Goal: Task Accomplishment & Management: Manage account settings

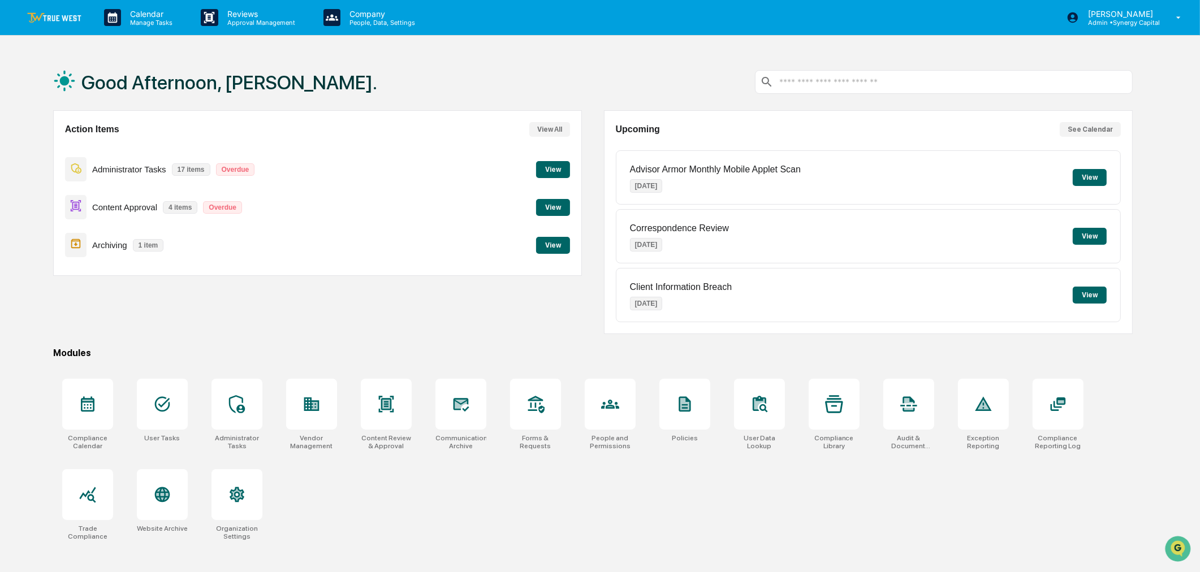
click at [559, 240] on button "View" at bounding box center [553, 245] width 34 height 17
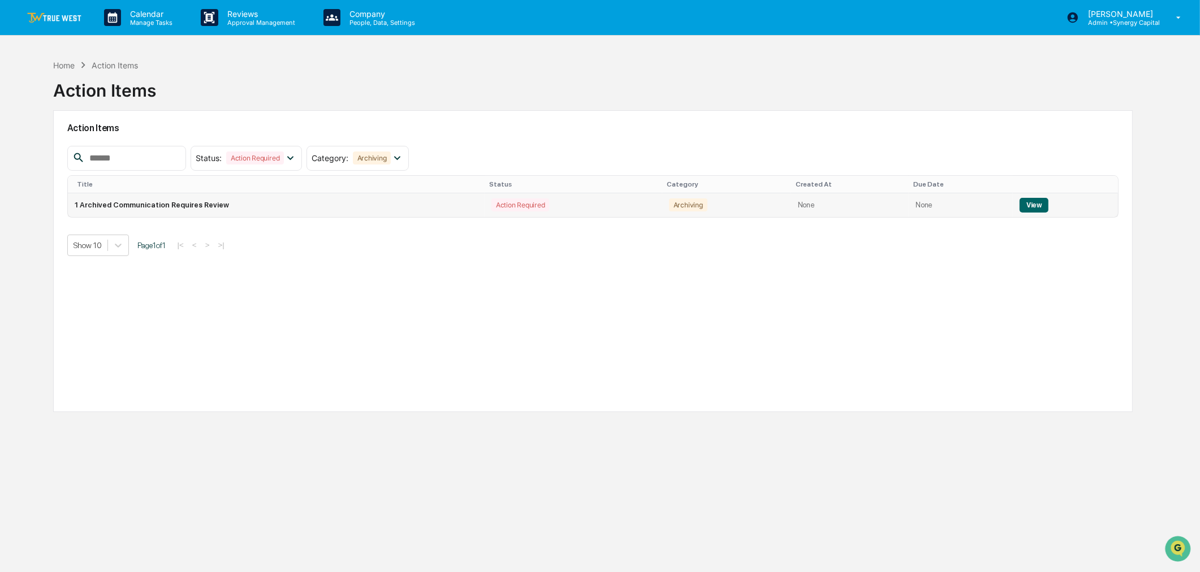
click at [1020, 206] on button "View" at bounding box center [1034, 205] width 29 height 15
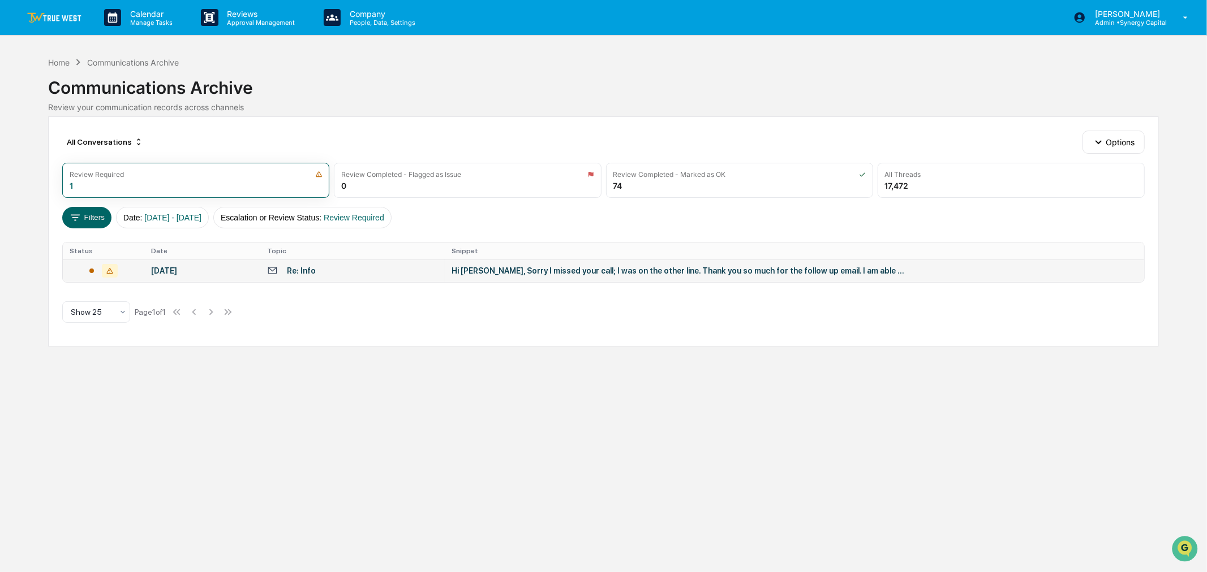
click at [537, 276] on td "Hi [PERSON_NAME], Sorry I missed your call; I was on the other line. Thank you …" at bounding box center [794, 271] width 699 height 23
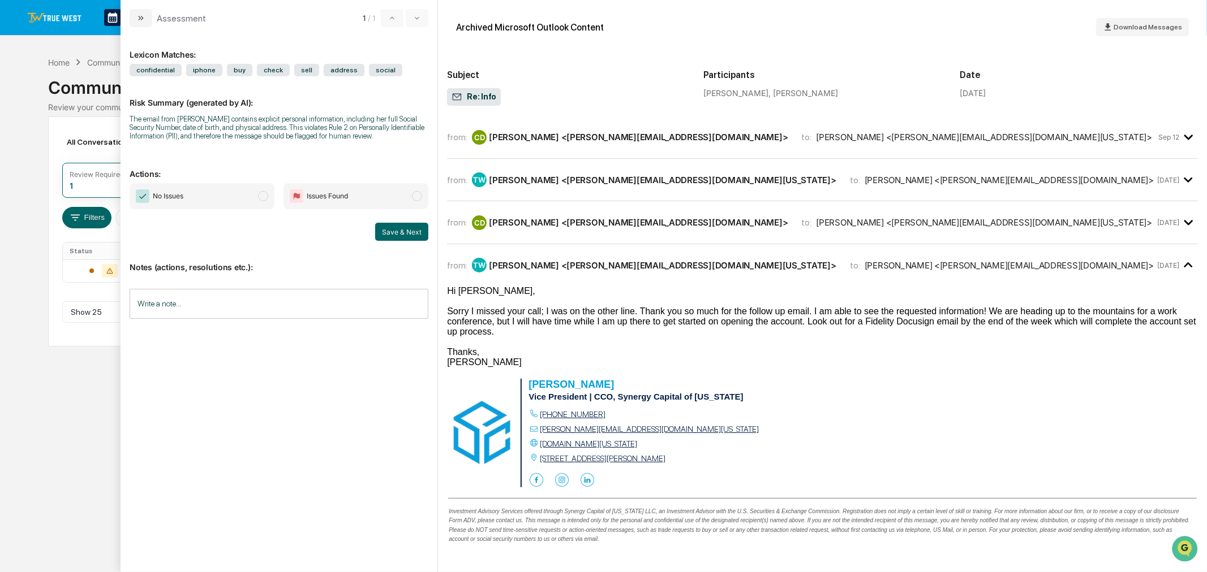
click at [618, 141] on div "CD [PERSON_NAME] <[PERSON_NAME][EMAIL_ADDRESS][DOMAIN_NAME]>" at bounding box center [630, 137] width 316 height 15
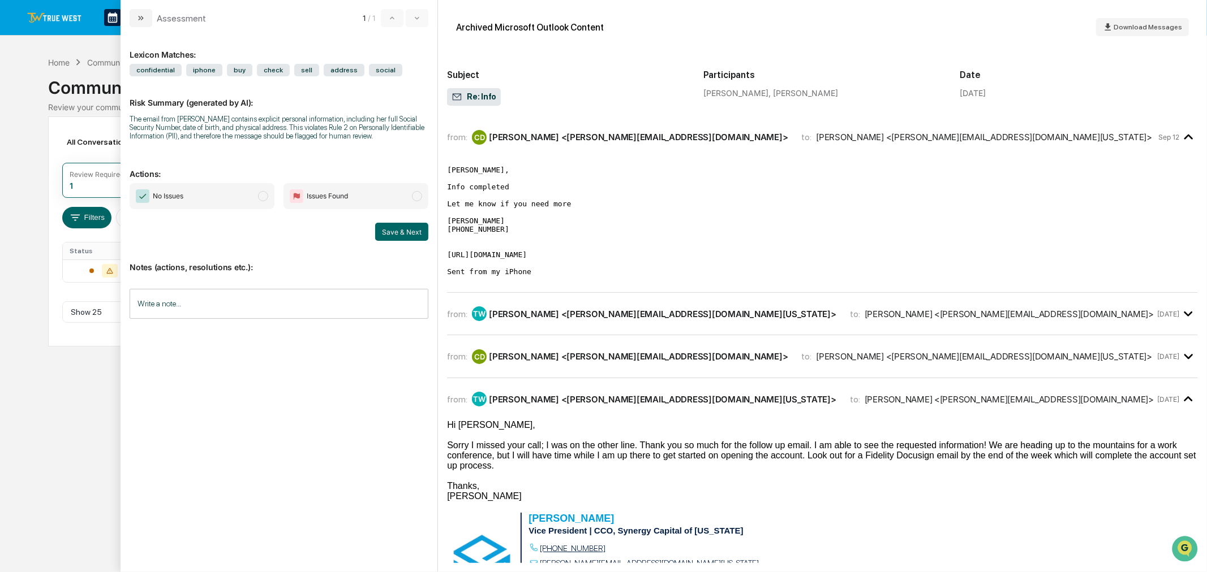
click at [676, 336] on div "from: TW [PERSON_NAME] <[PERSON_NAME][EMAIL_ADDRESS][DOMAIN_NAME][US_STATE]> to…" at bounding box center [822, 319] width 751 height 34
click at [645, 369] on div "from: CD [PERSON_NAME] <[PERSON_NAME][EMAIL_ADDRESS][DOMAIN_NAME]> to: [PERSON_…" at bounding box center [822, 356] width 751 height 24
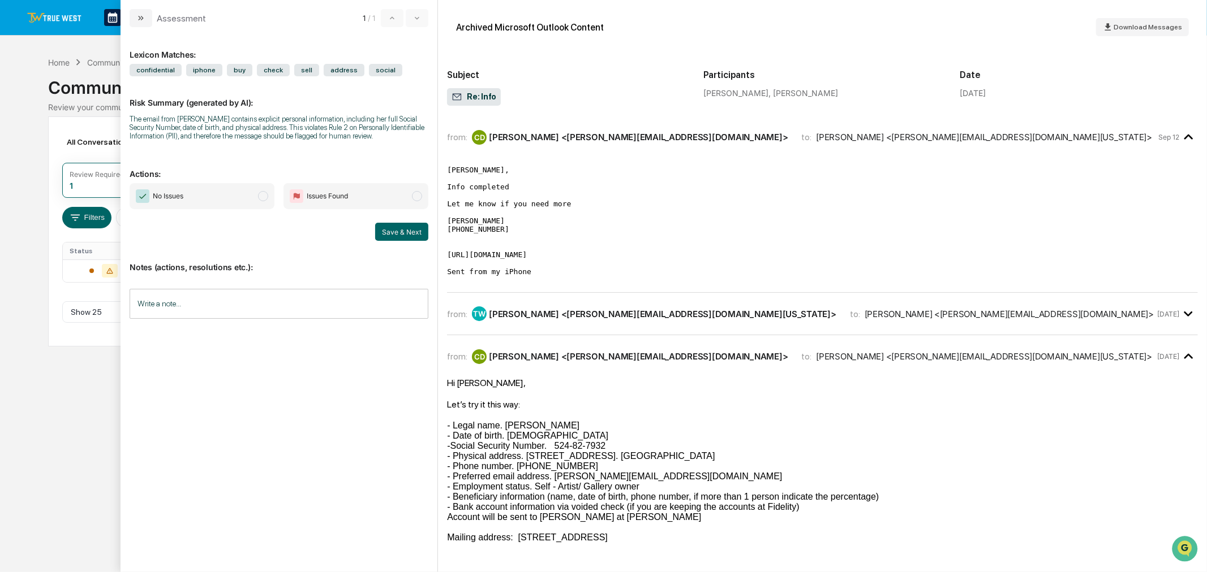
click at [223, 197] on span "No Issues" at bounding box center [202, 196] width 145 height 26
click at [270, 308] on input "Write a note..." at bounding box center [279, 304] width 299 height 30
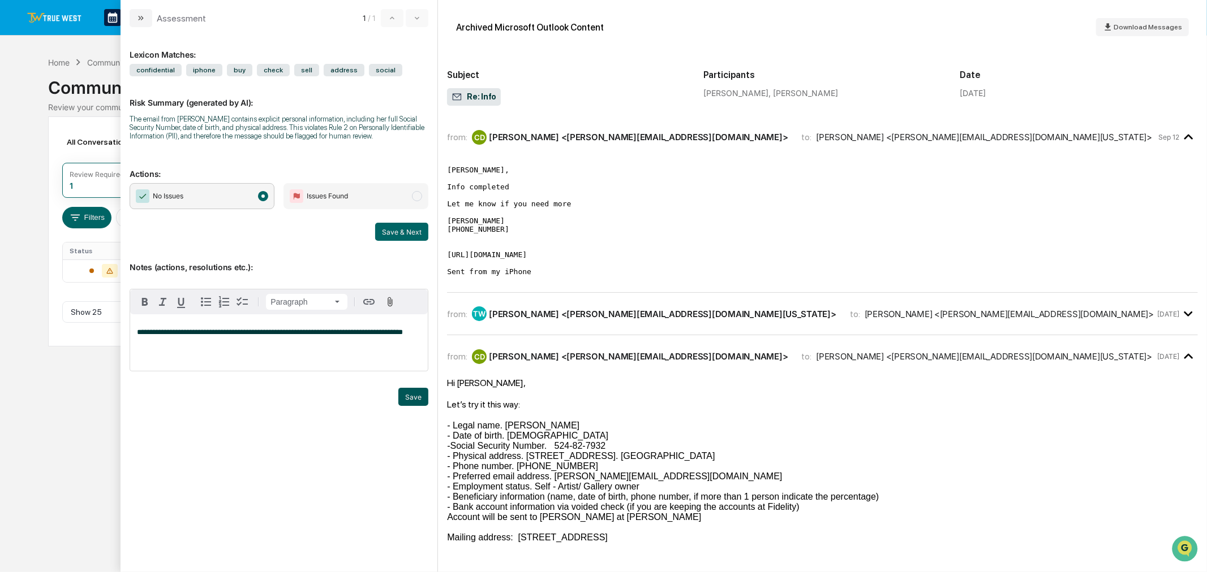
click at [419, 392] on button "Save" at bounding box center [413, 397] width 30 height 18
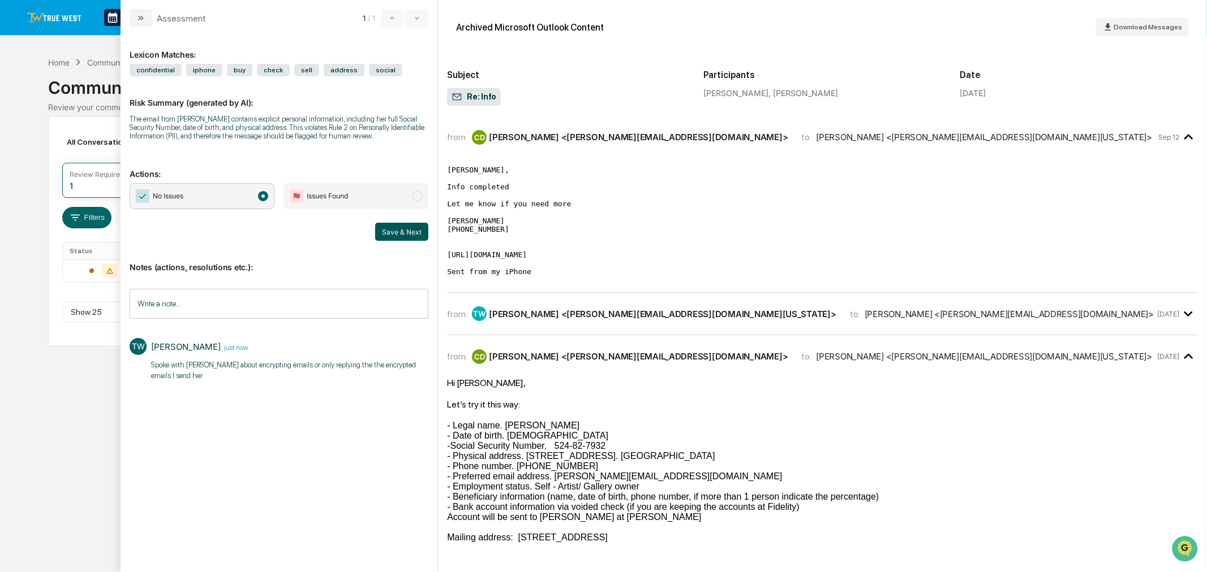
click at [402, 230] on button "Save & Next" at bounding box center [401, 232] width 53 height 18
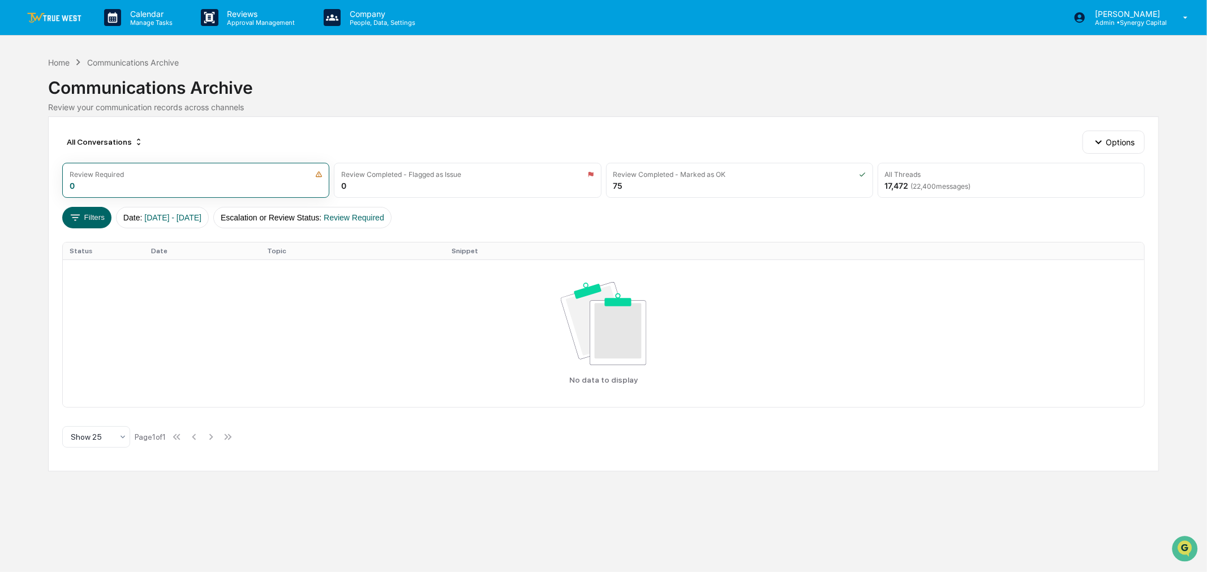
click at [51, 7] on link at bounding box center [61, 17] width 68 height 35
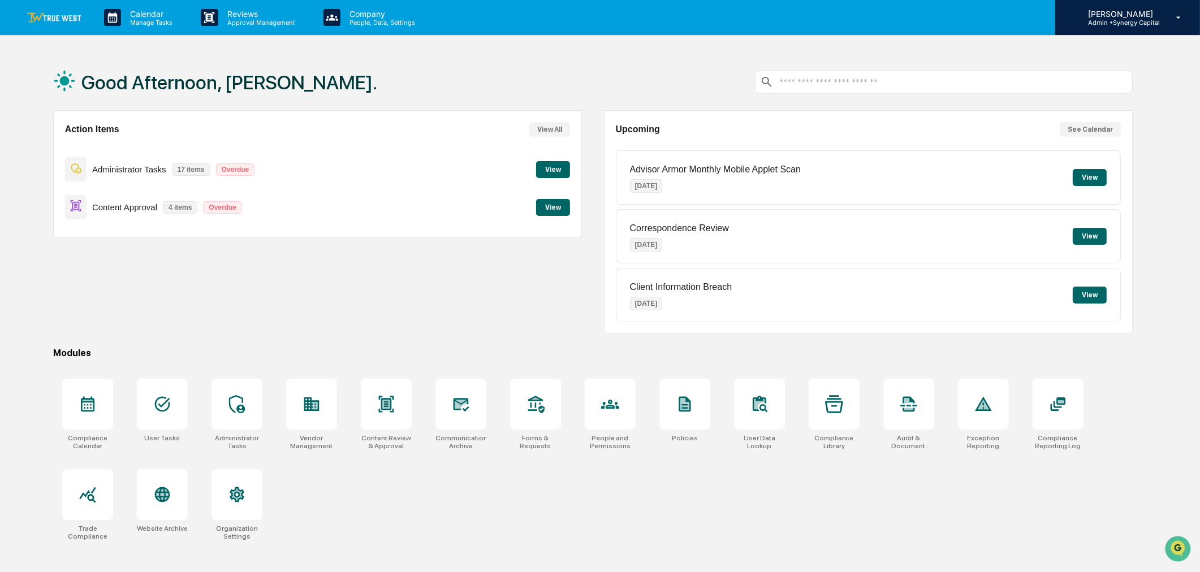
click at [1097, 12] on p "[PERSON_NAME]" at bounding box center [1119, 14] width 81 height 10
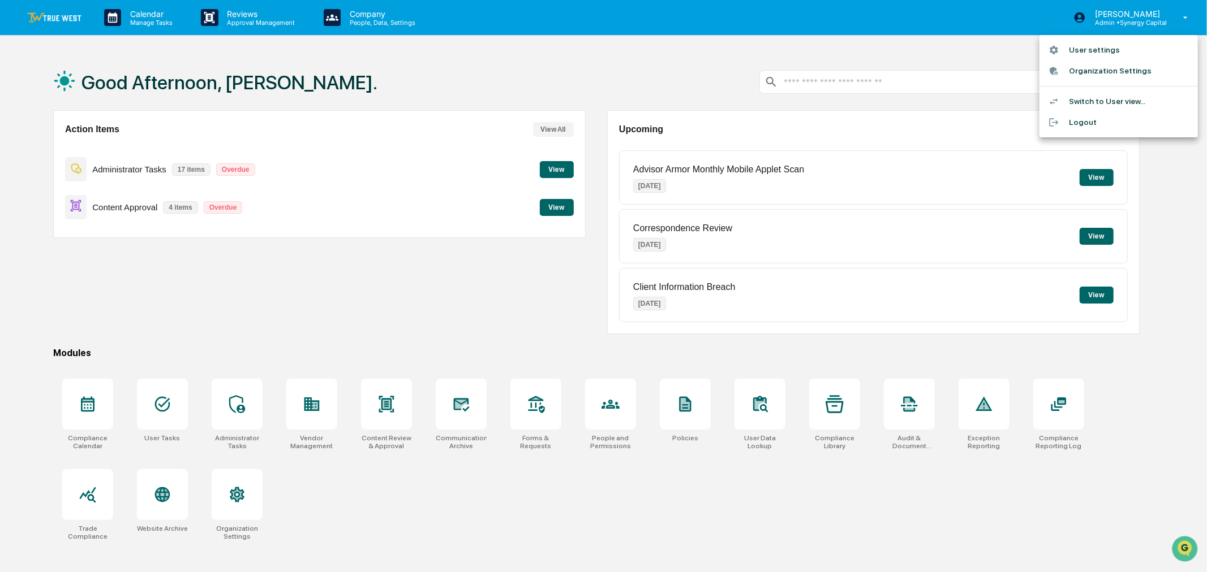
click at [1088, 48] on li "User settings" at bounding box center [1118, 50] width 158 height 21
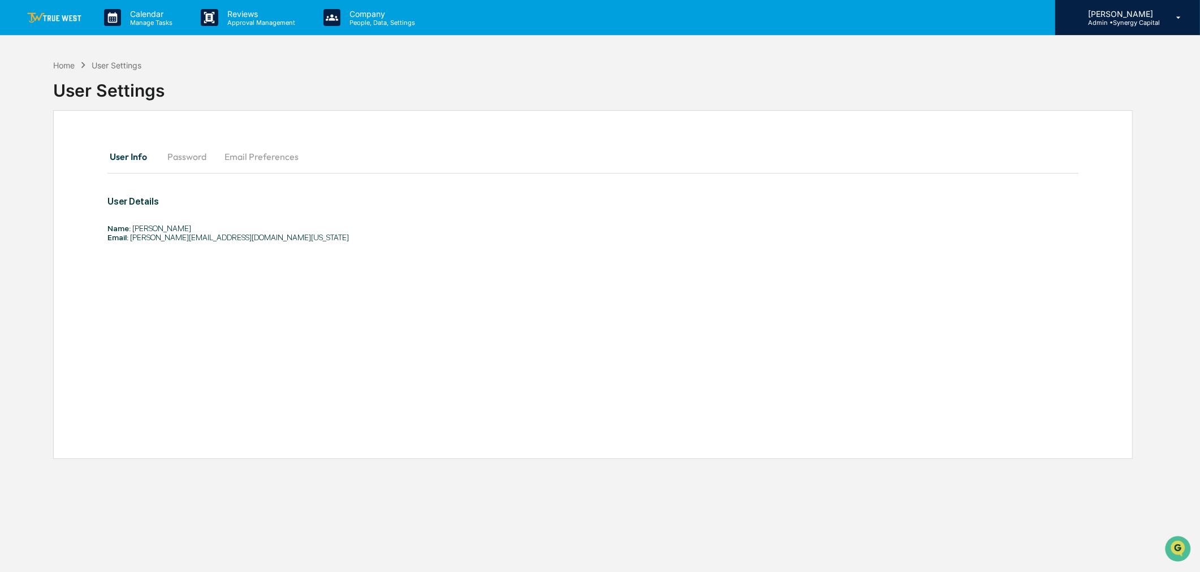
click at [1154, 6] on div "[PERSON_NAME] Admin • Synergy Capital" at bounding box center [1128, 17] width 145 height 35
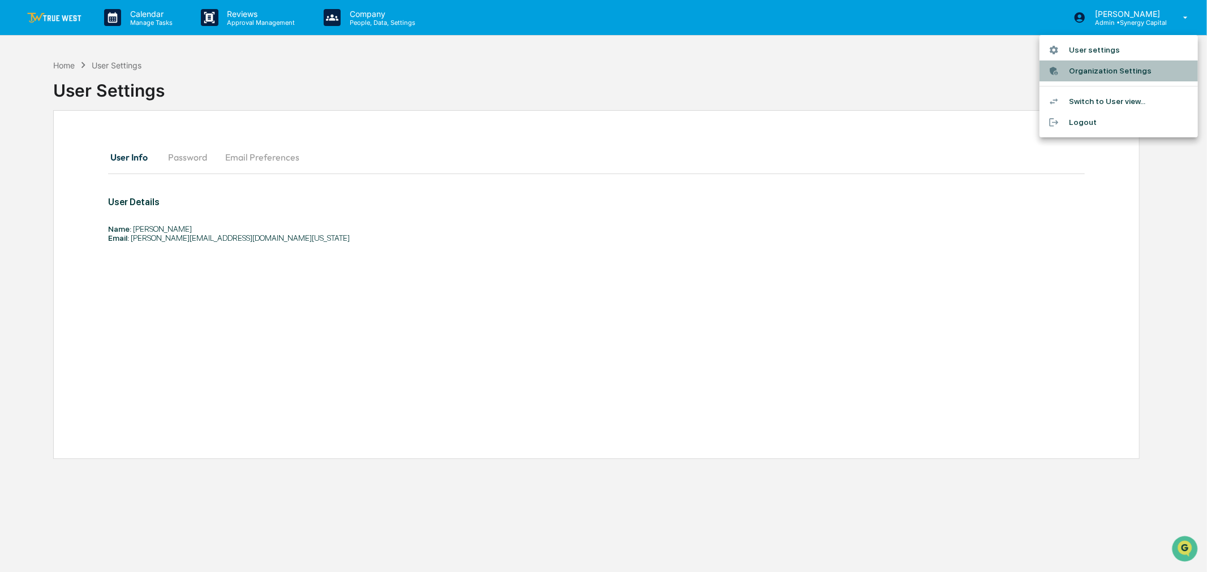
click at [1089, 75] on li "Organization Settings" at bounding box center [1118, 71] width 158 height 21
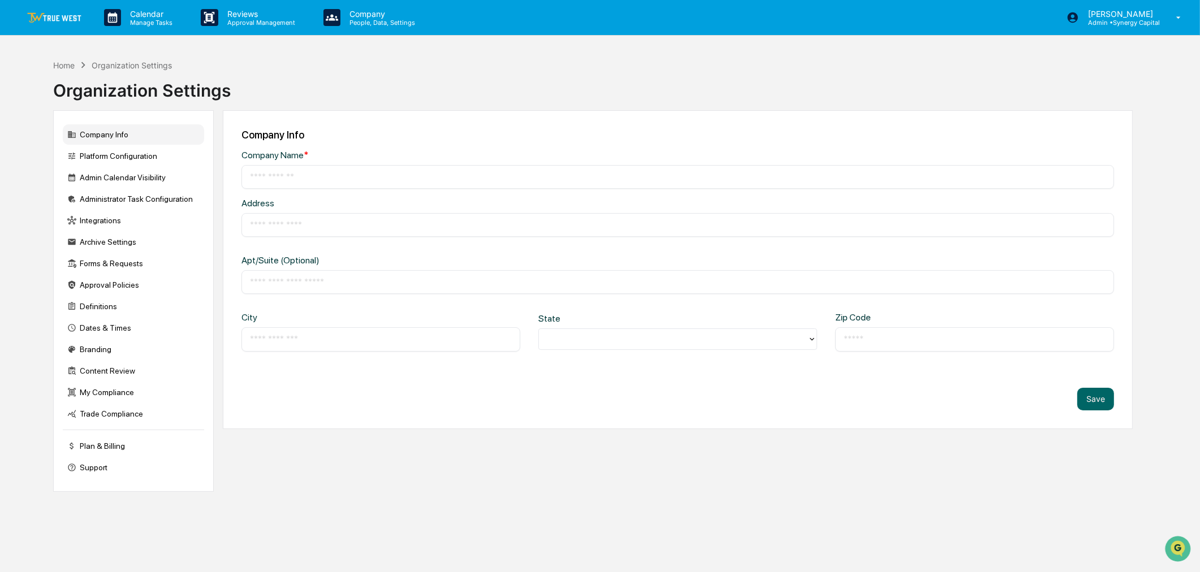
type input "**********"
type input "*****"
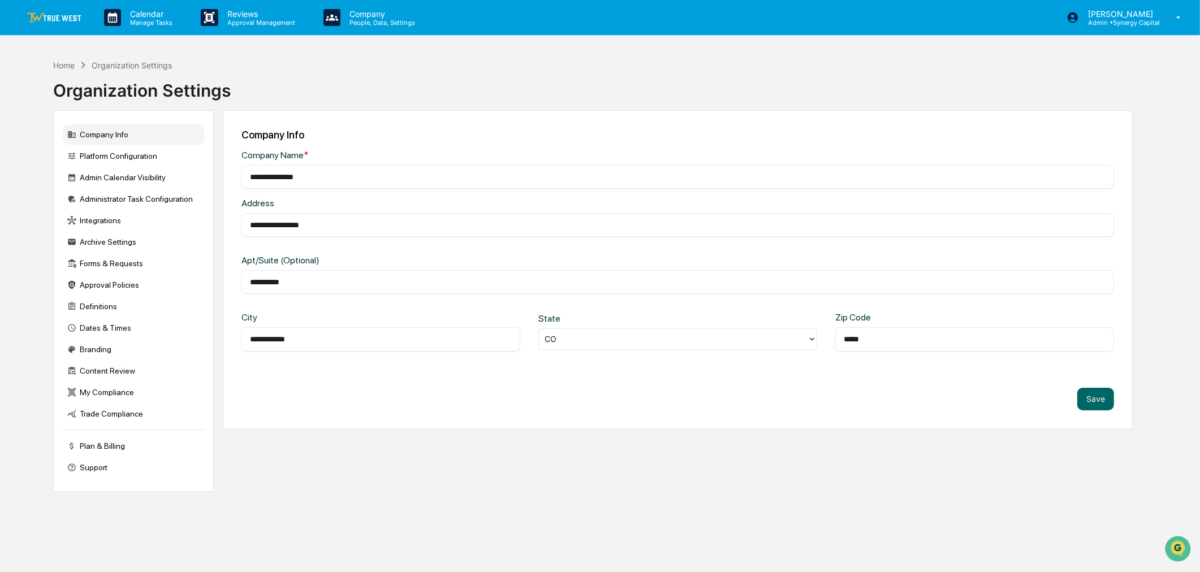
click at [136, 119] on div "Company Info Platform Configuration Admin Calendar Visibility Administrator Tas…" at bounding box center [133, 301] width 161 height 382
click at [348, 21] on p "People, Data, Settings" at bounding box center [381, 23] width 80 height 8
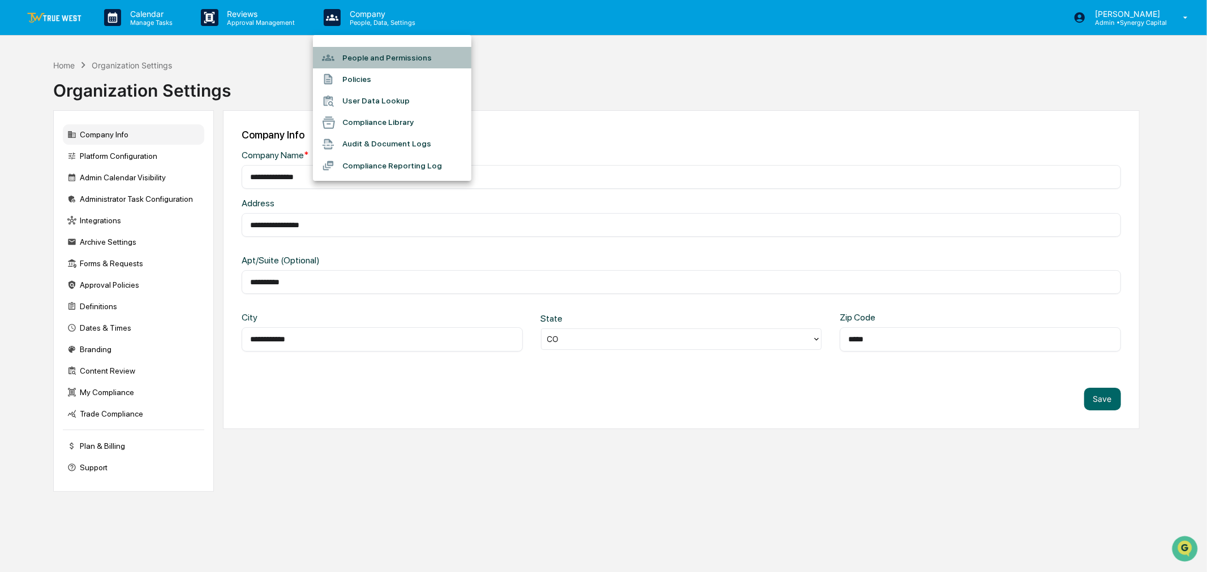
click at [367, 61] on li "People and Permissions" at bounding box center [392, 57] width 158 height 21
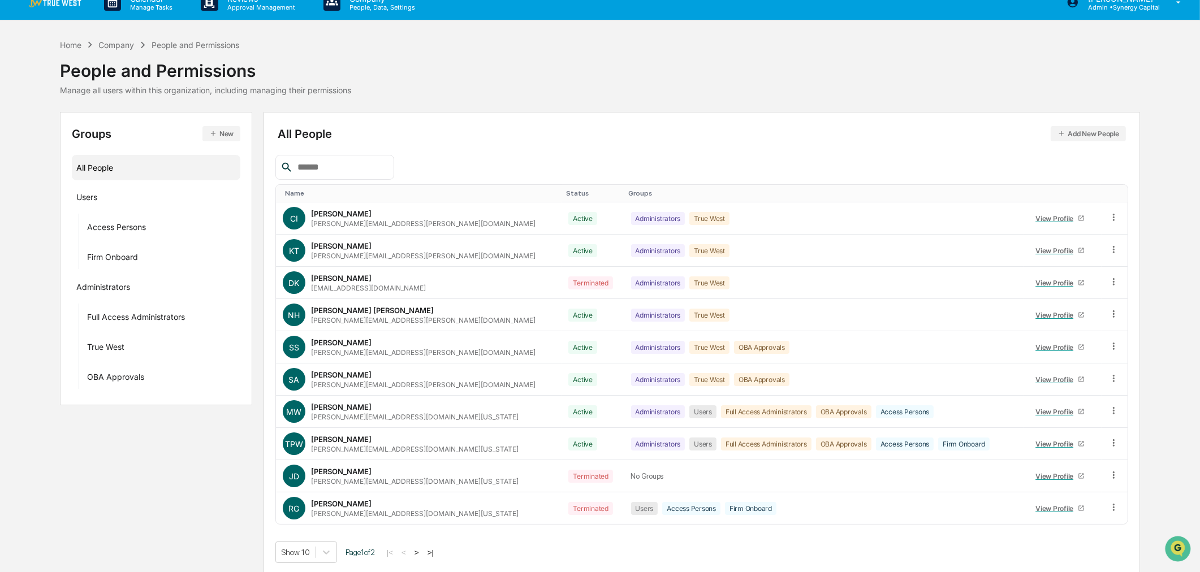
scroll to position [19, 0]
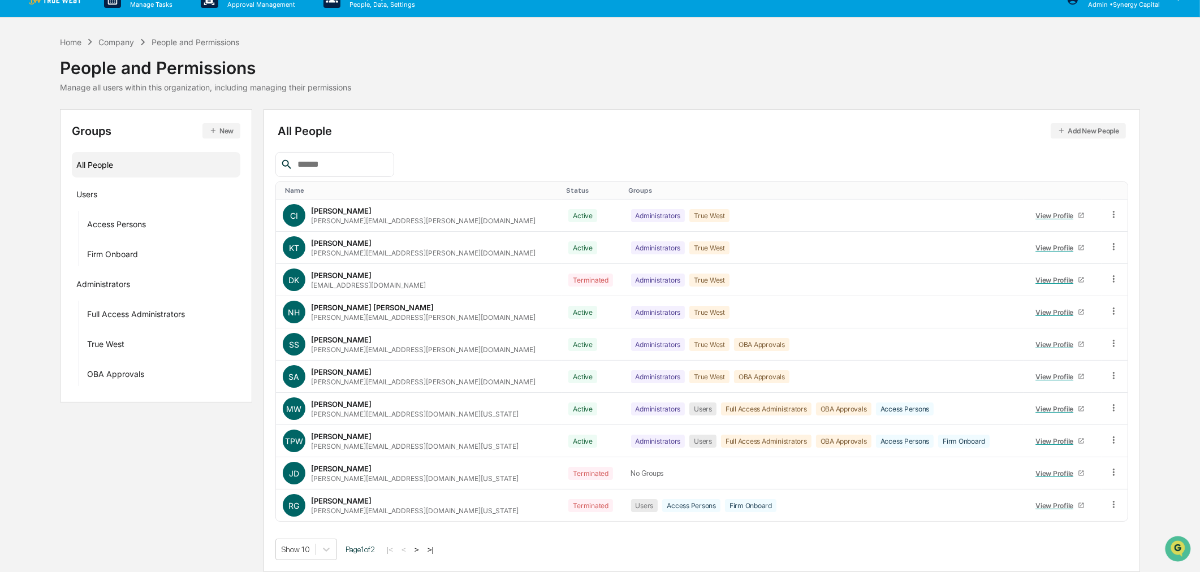
click at [1099, 128] on button "Add New People" at bounding box center [1088, 130] width 75 height 15
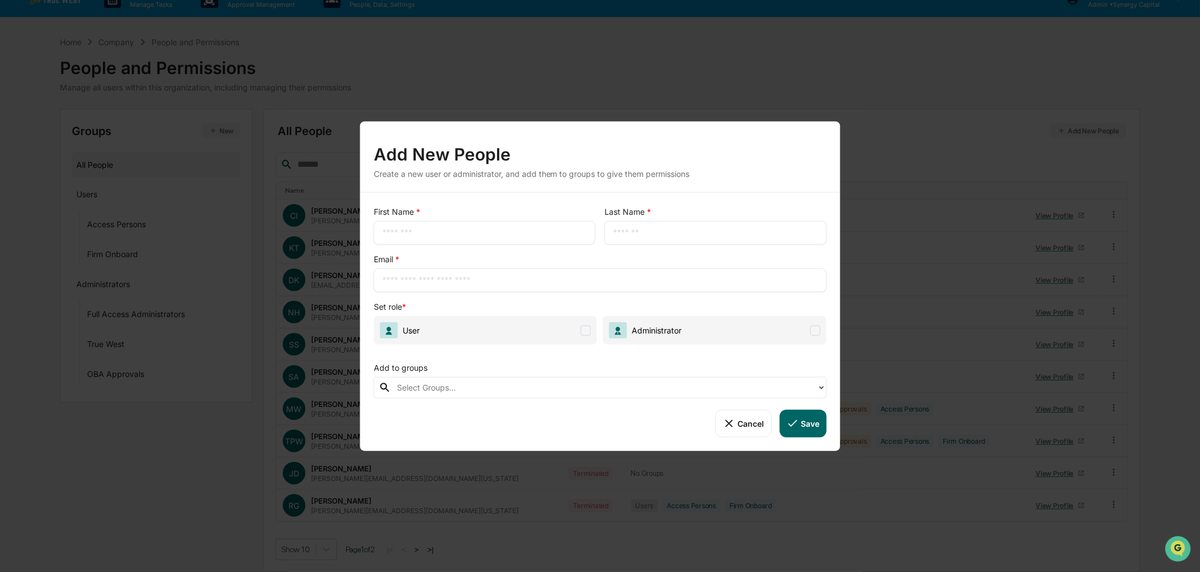
click at [411, 230] on input "text" at bounding box center [484, 232] width 205 height 11
type input "******"
type input "********"
type input "**********"
click at [587, 329] on span at bounding box center [586, 330] width 10 height 10
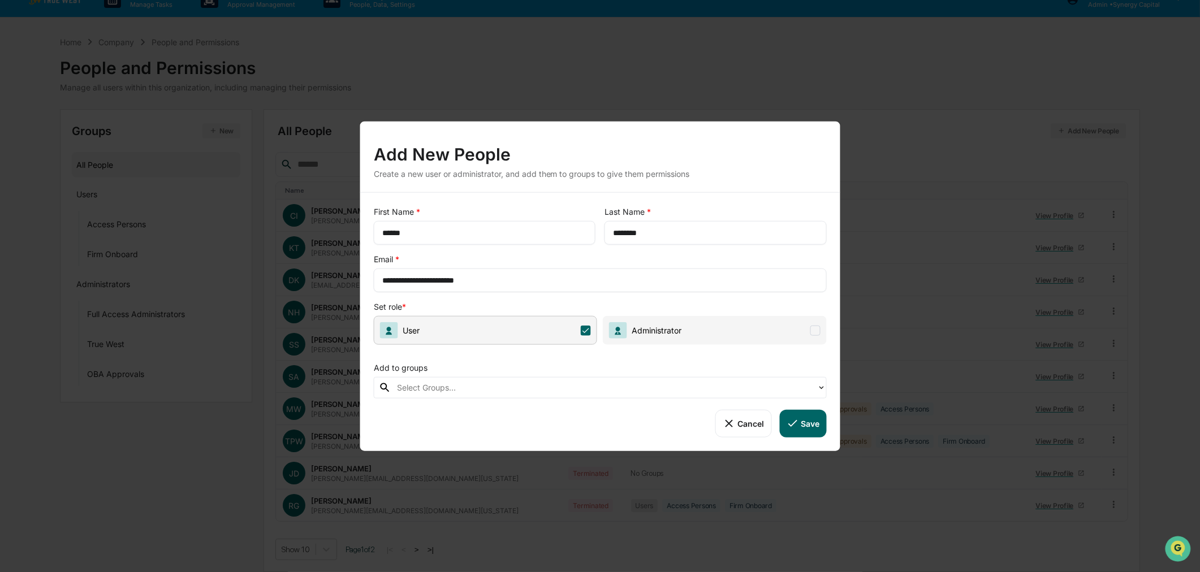
click at [612, 387] on div at bounding box center [604, 387] width 415 height 13
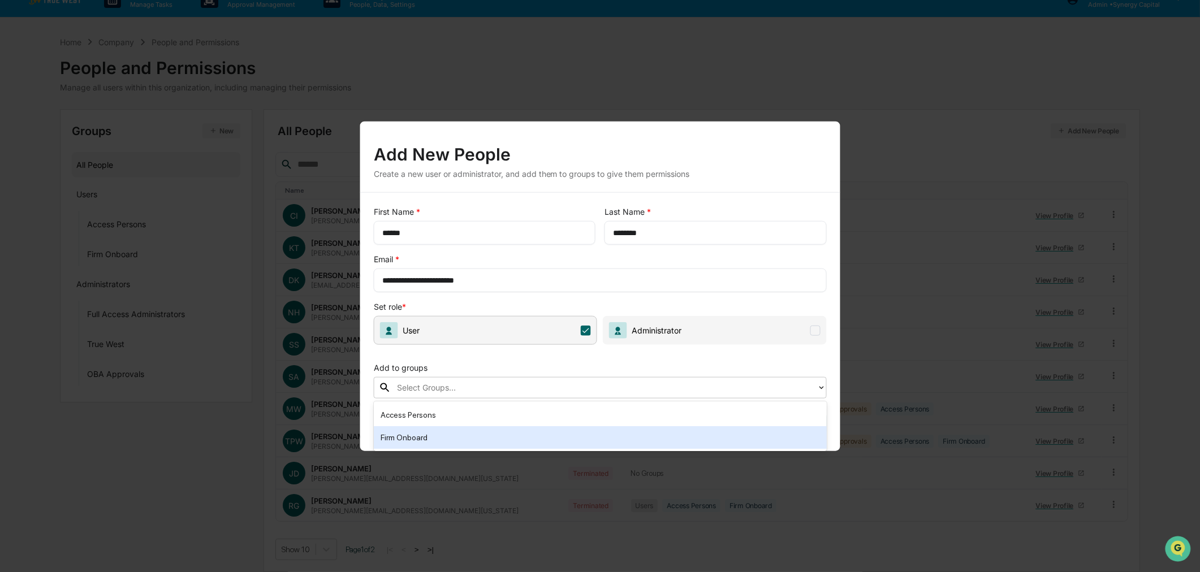
click at [596, 442] on div "Firm Onboard" at bounding box center [601, 438] width 440 height 14
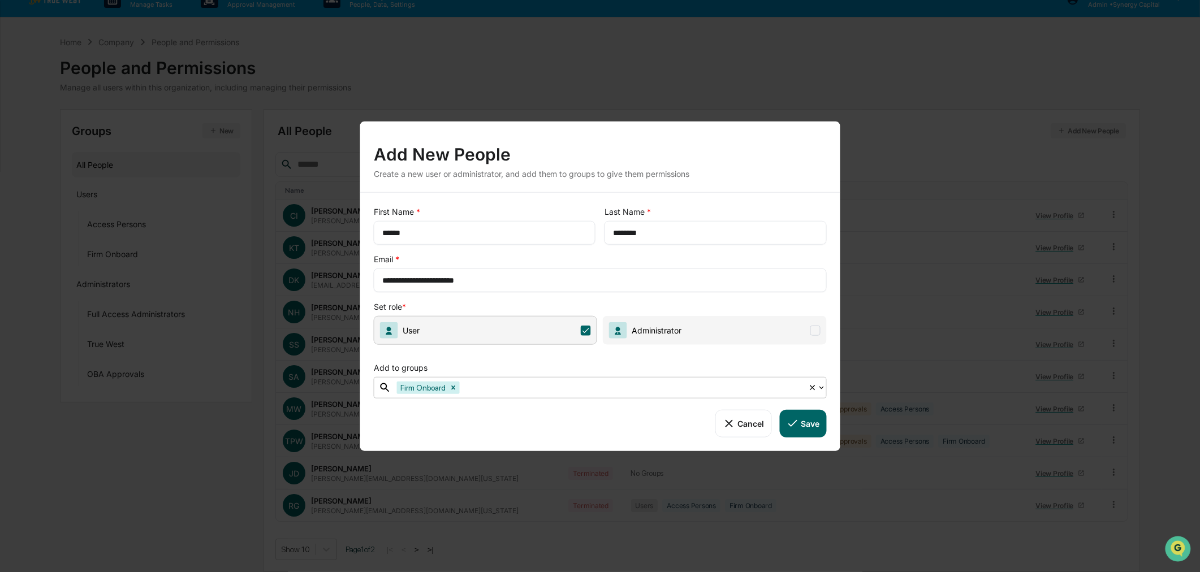
click at [602, 386] on div at bounding box center [632, 387] width 341 height 13
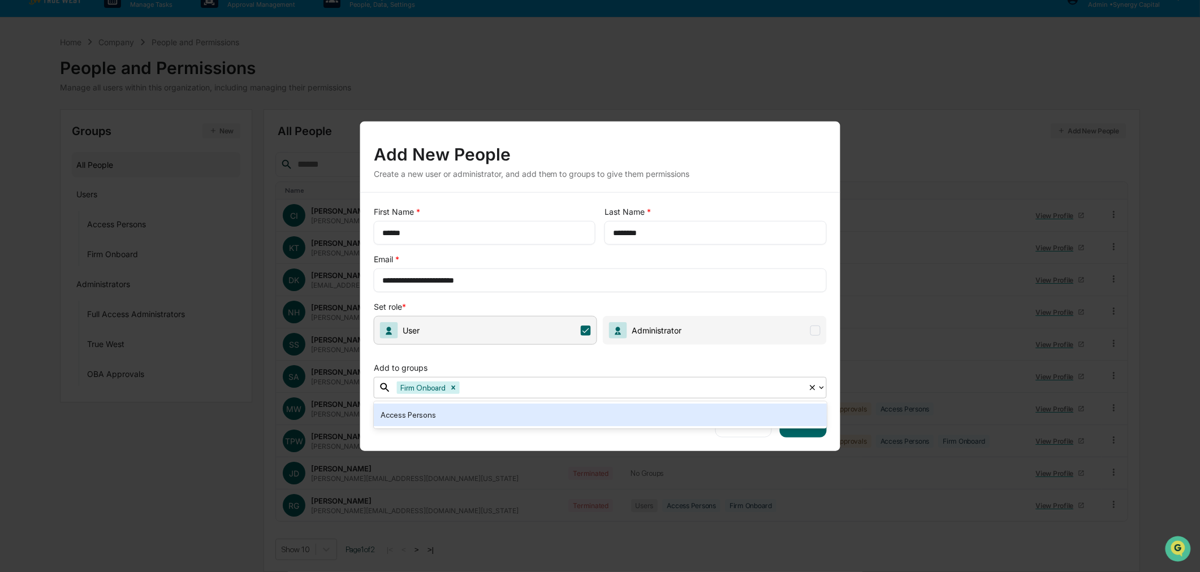
click at [815, 389] on icon at bounding box center [812, 388] width 9 height 9
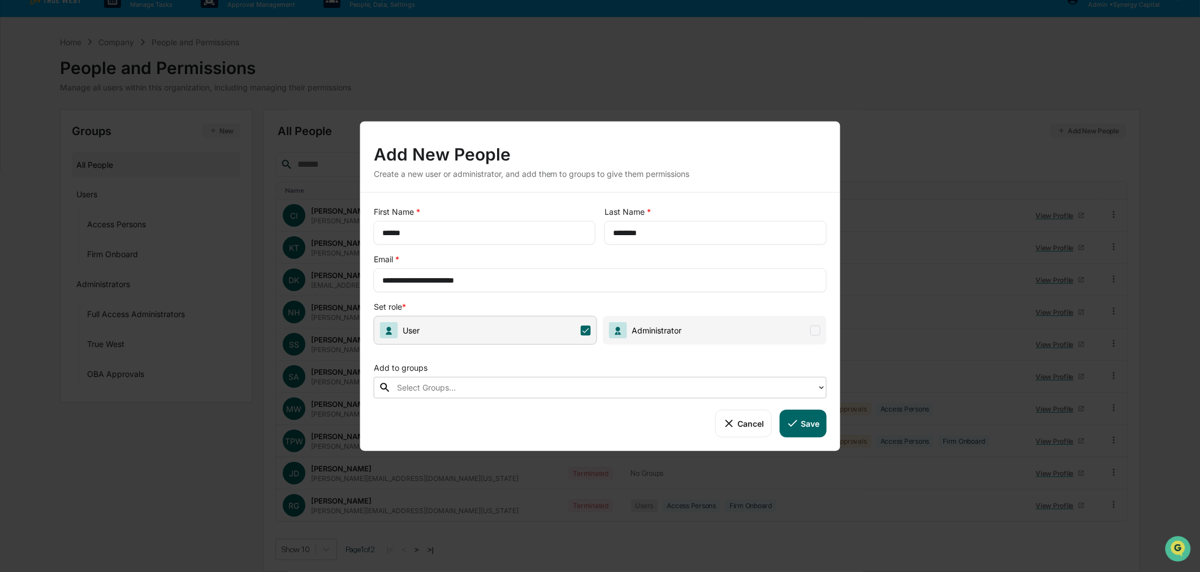
click at [670, 391] on div at bounding box center [604, 387] width 415 height 13
click at [799, 387] on div at bounding box center [604, 387] width 415 height 13
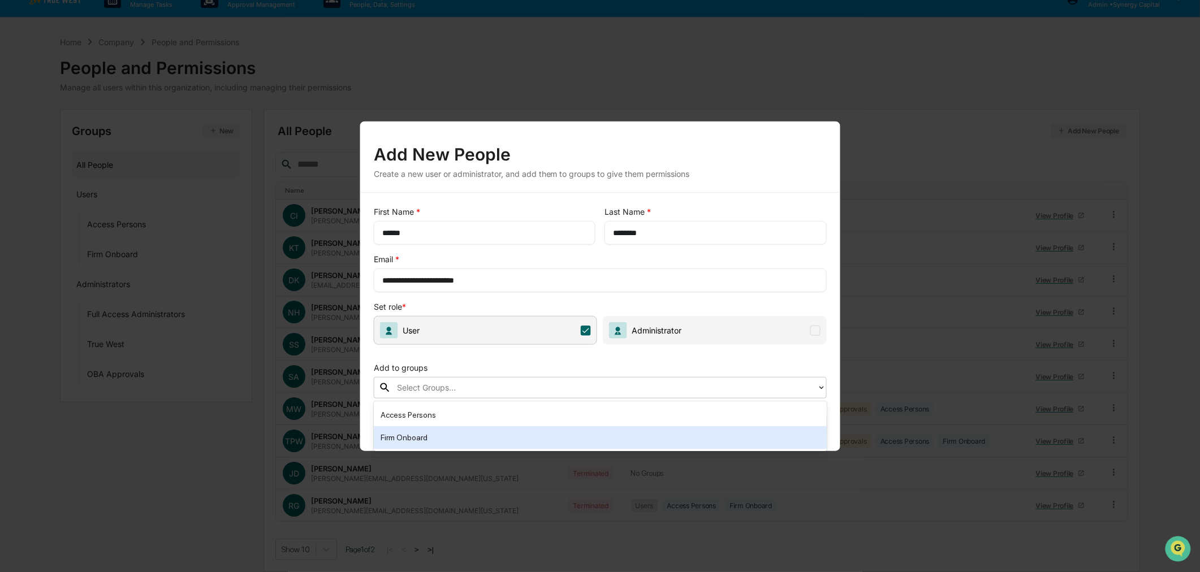
click at [590, 441] on div "Firm Onboard" at bounding box center [601, 438] width 440 height 14
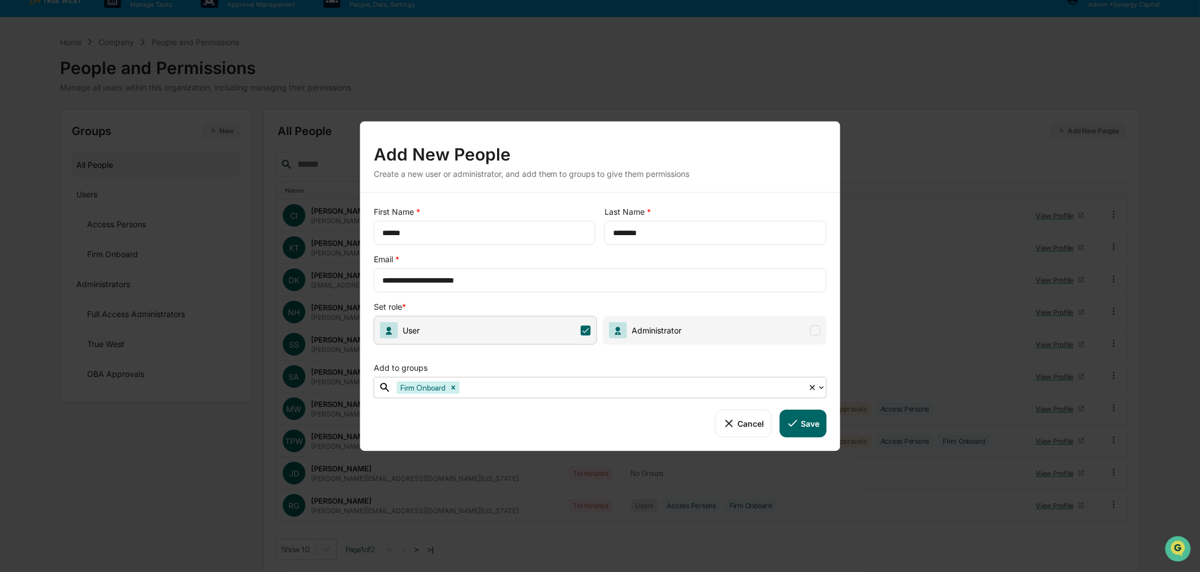
click at [811, 387] on icon at bounding box center [812, 387] width 5 height 5
click at [822, 389] on icon at bounding box center [821, 388] width 9 height 9
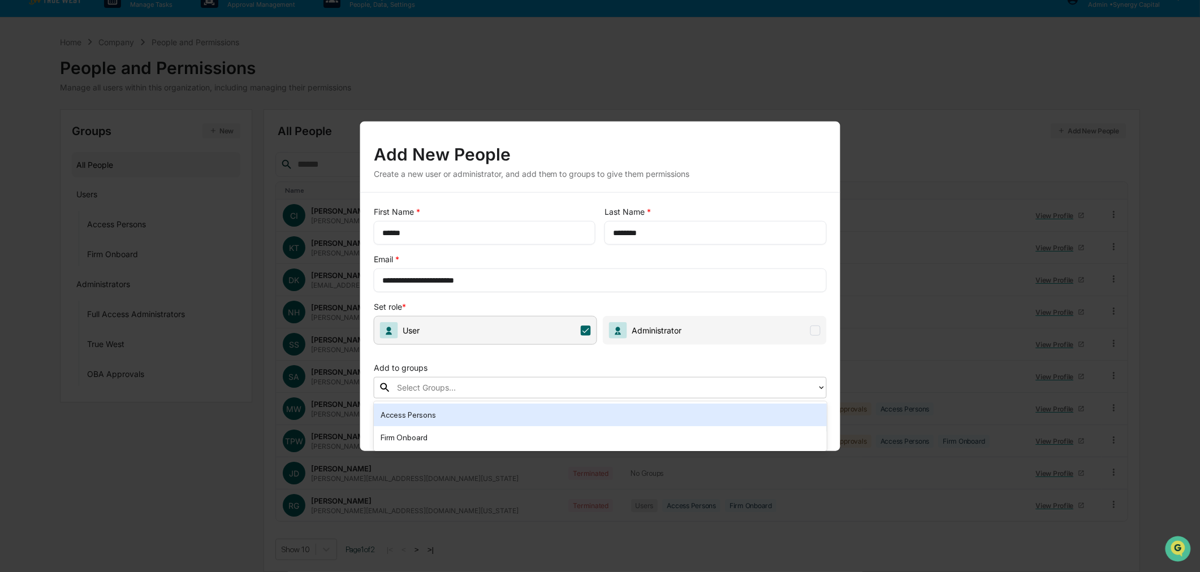
click at [592, 415] on div "Access Persons" at bounding box center [601, 415] width 440 height 14
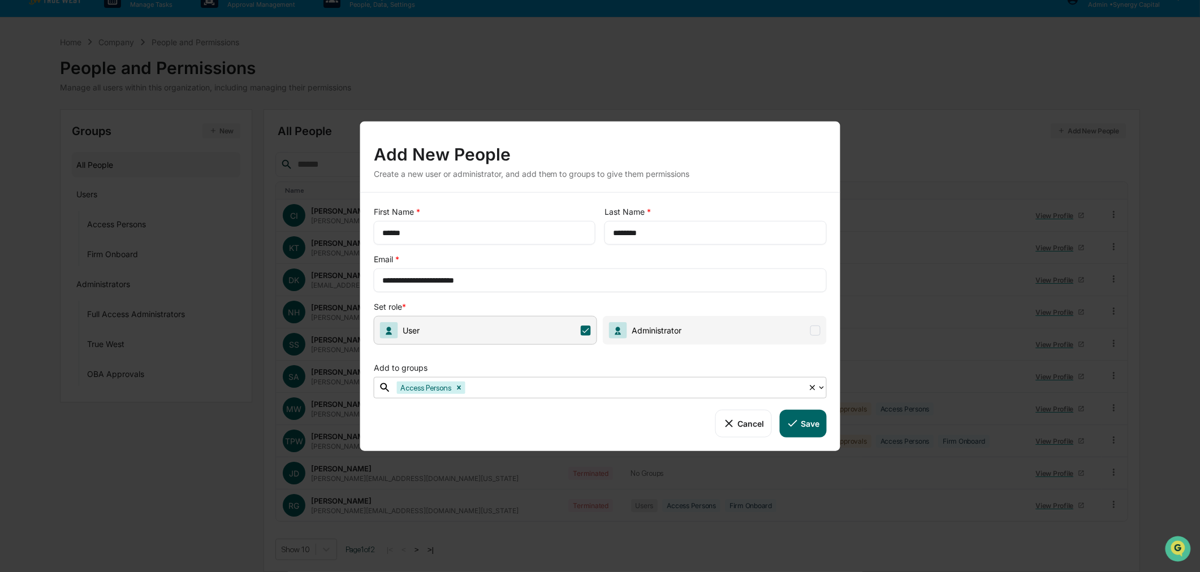
click at [598, 387] on div at bounding box center [635, 387] width 335 height 13
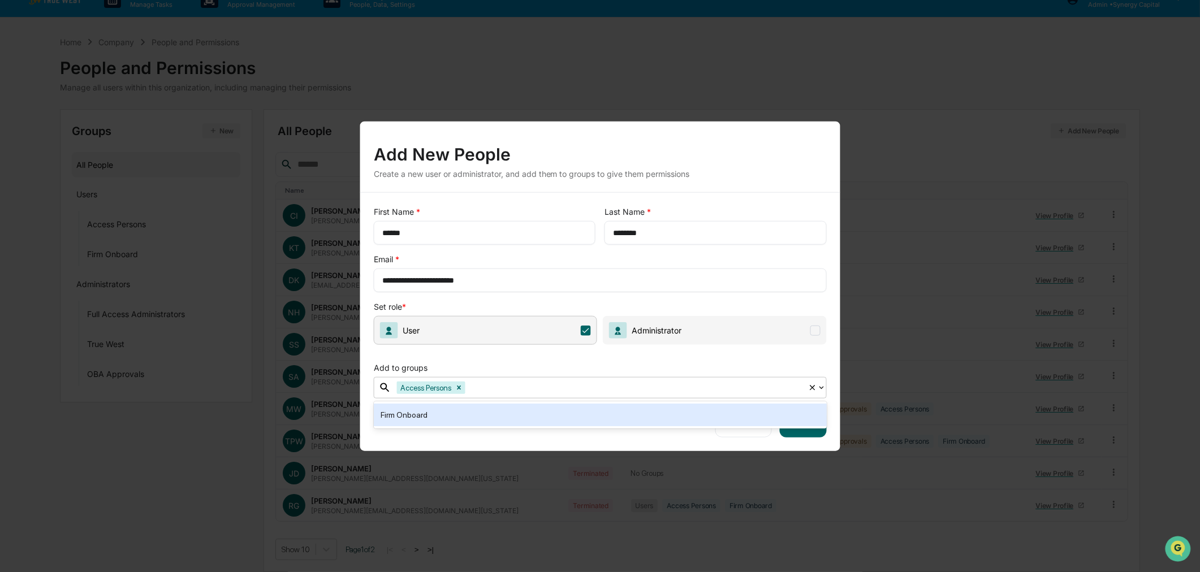
click at [615, 384] on div at bounding box center [635, 387] width 335 height 13
click at [608, 425] on div "Firm Onboard" at bounding box center [600, 415] width 453 height 23
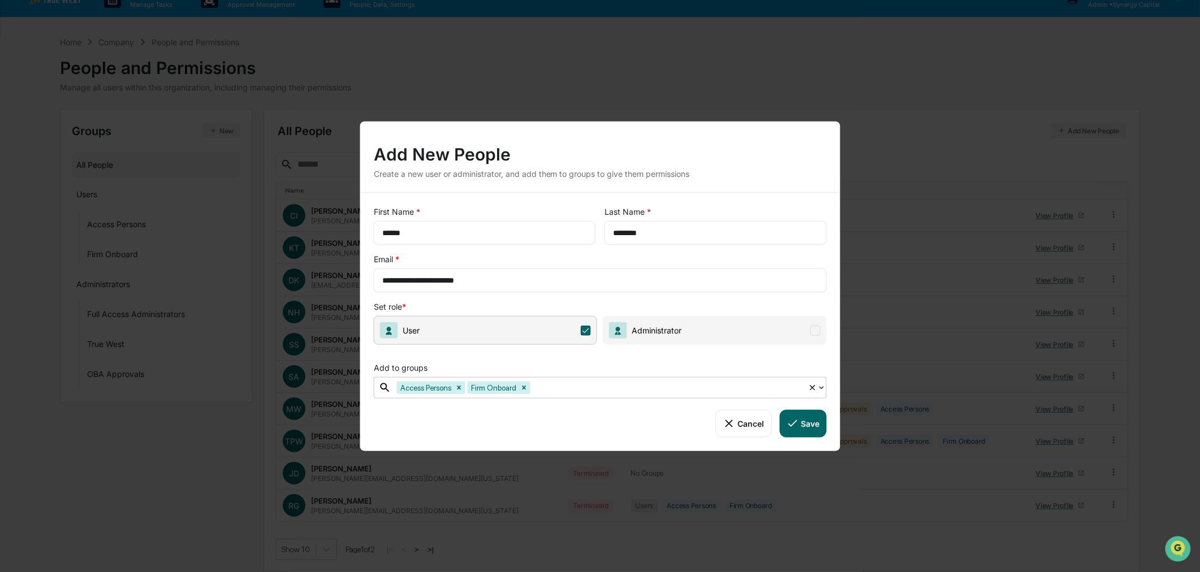
drag, startPoint x: 665, startPoint y: 127, endPoint x: 649, endPoint y: 150, distance: 28.4
click at [649, 150] on div "Add New People Create a new user or administrator, and add them to groups to gi…" at bounding box center [600, 157] width 480 height 71
click at [796, 429] on icon at bounding box center [792, 423] width 12 height 12
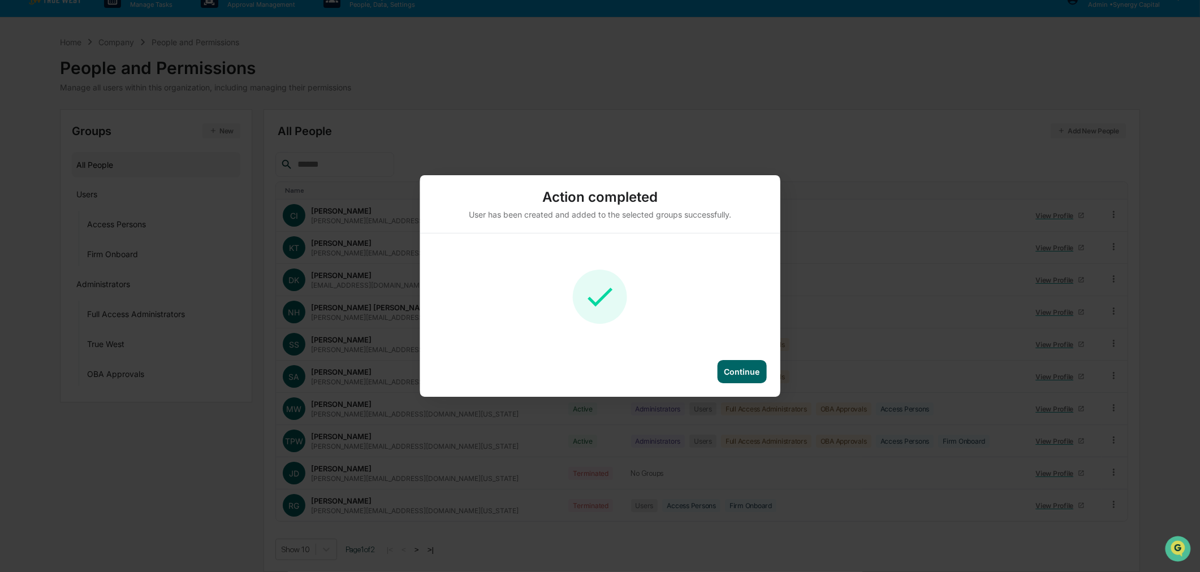
click at [733, 373] on div "Continue" at bounding box center [742, 372] width 36 height 10
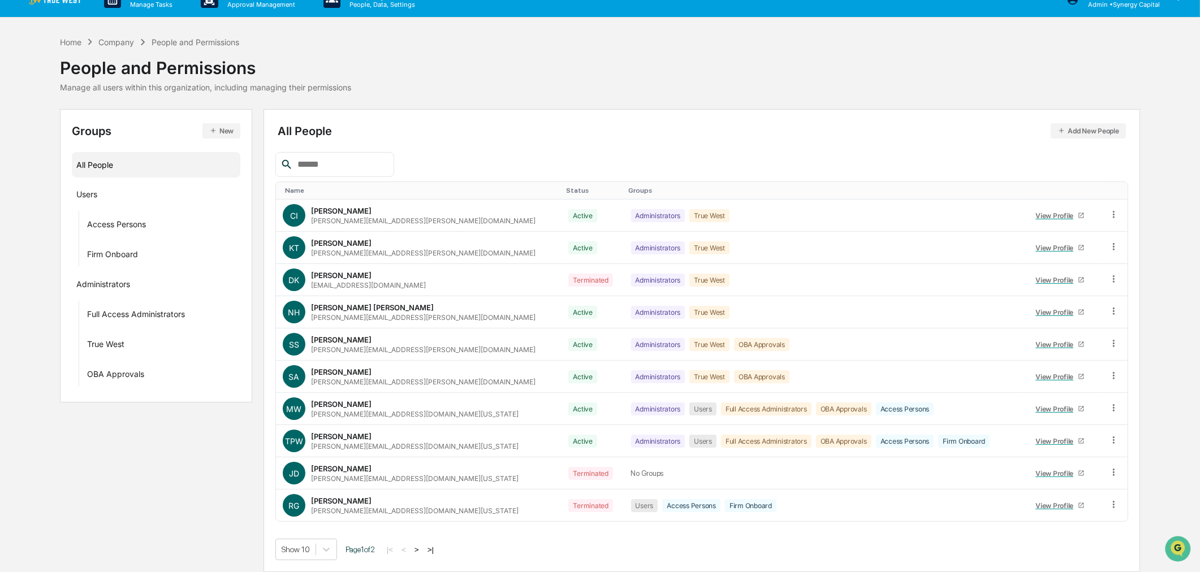
click at [423, 547] on button ">" at bounding box center [416, 550] width 11 height 10
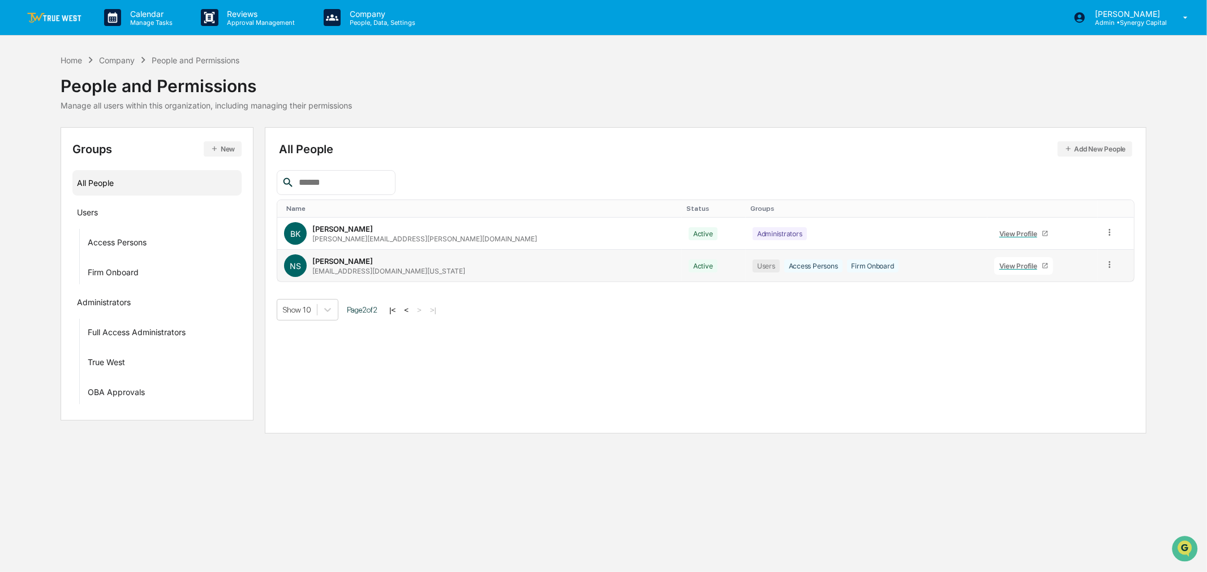
click at [1104, 263] on icon at bounding box center [1109, 265] width 11 height 11
click at [412, 309] on button "<" at bounding box center [405, 310] width 11 height 10
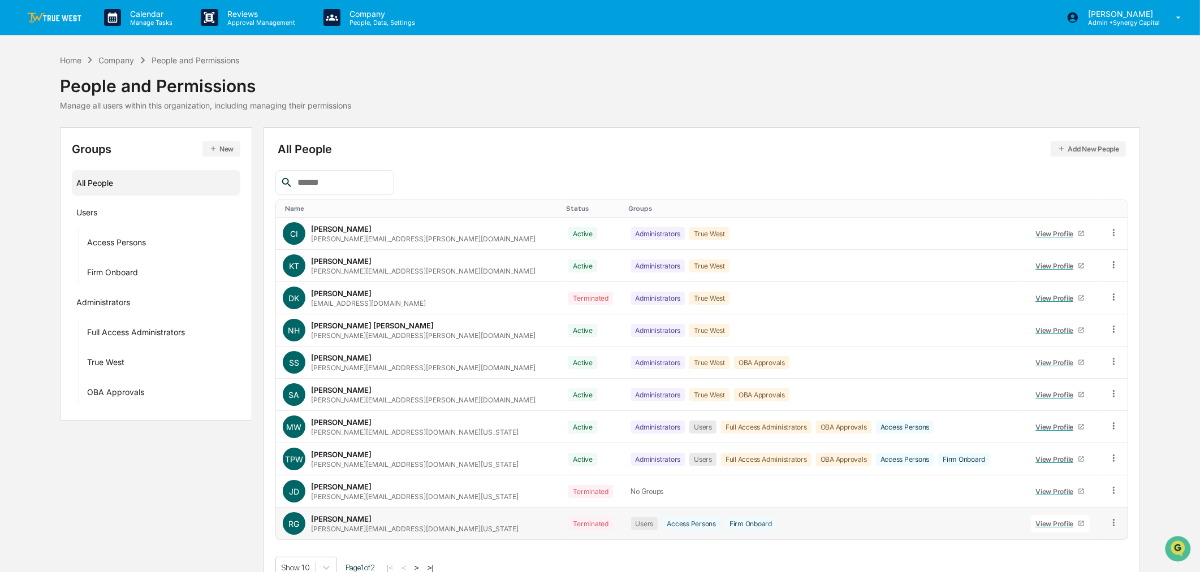
scroll to position [19, 0]
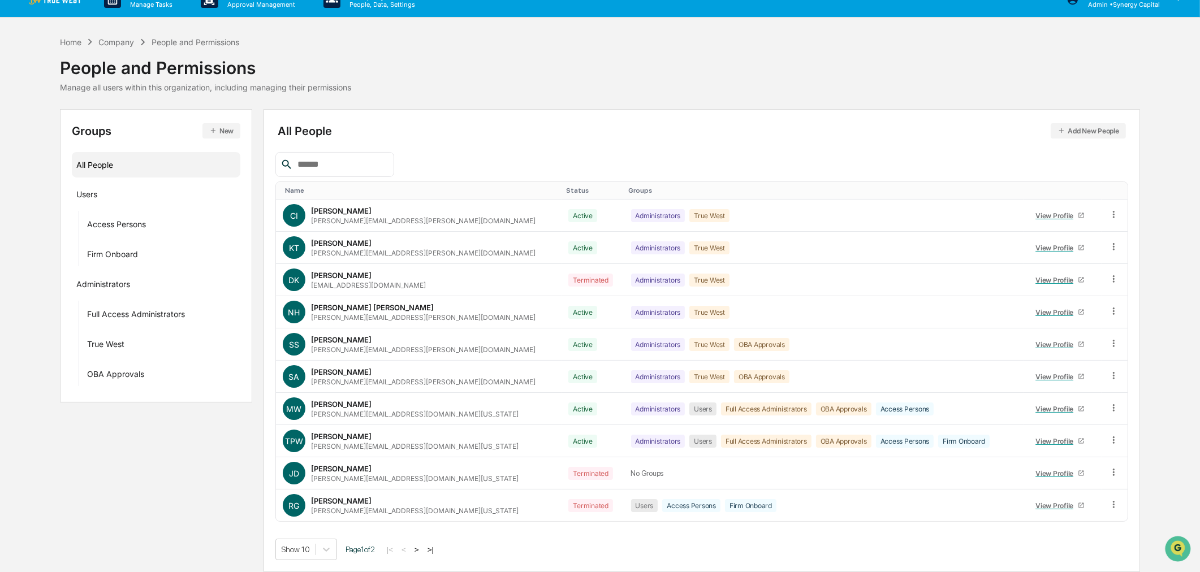
click at [423, 546] on button ">" at bounding box center [416, 550] width 11 height 10
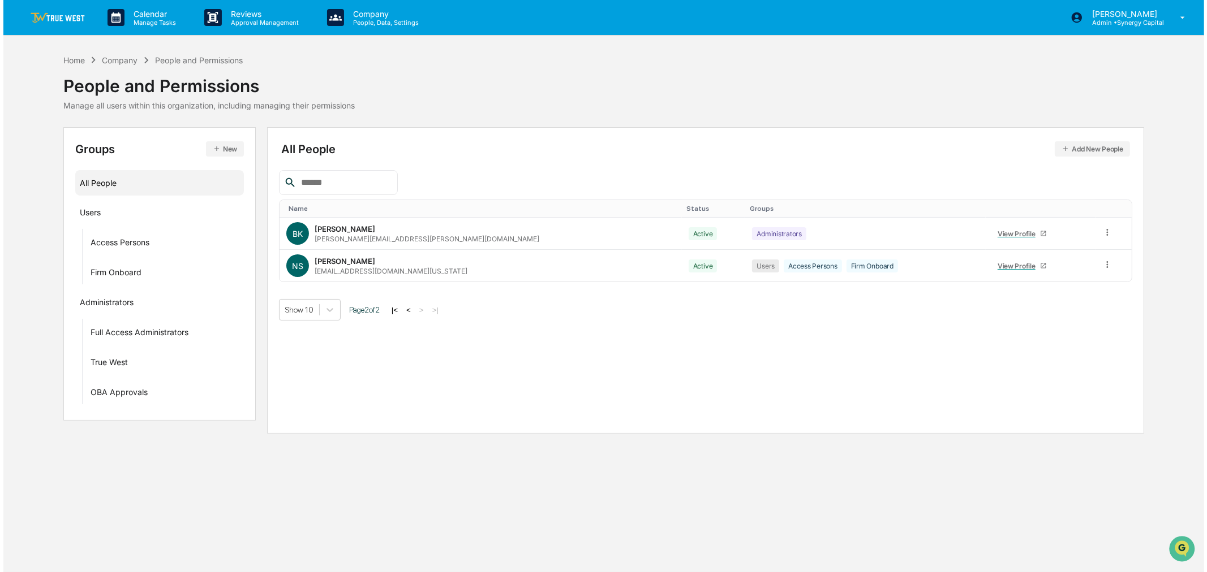
scroll to position [0, 0]
